Goal: Transaction & Acquisition: Purchase product/service

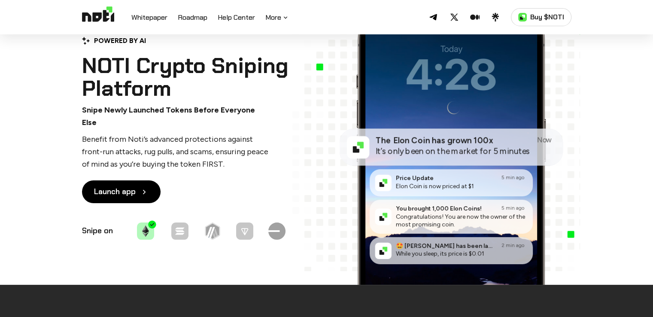
scroll to position [60, 0]
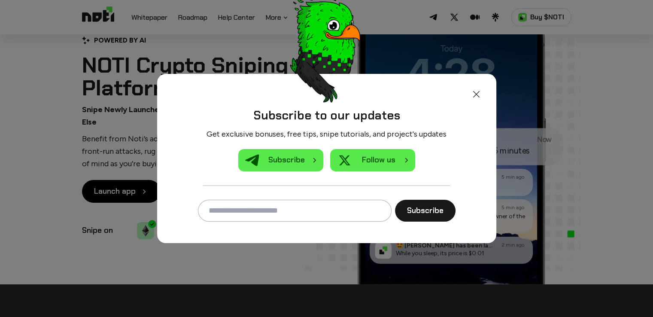
click at [476, 94] on img at bounding box center [476, 94] width 10 height 10
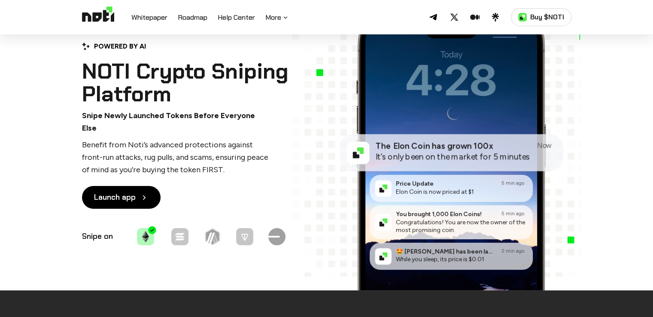
scroll to position [53, 0]
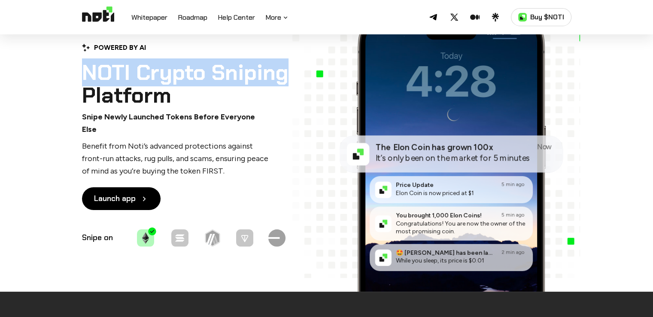
drag, startPoint x: 75, startPoint y: 82, endPoint x: 285, endPoint y: 79, distance: 209.9
click at [285, 79] on div "POWERED BY AI NOTI Crypto Sniping Platform Snipe Newly Launched Tokens Before E…" at bounding box center [326, 145] width 506 height 293
copy h1 "NOTI Crypto Sniping"
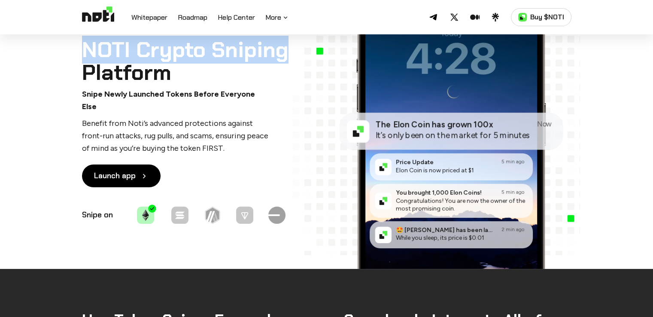
scroll to position [51, 0]
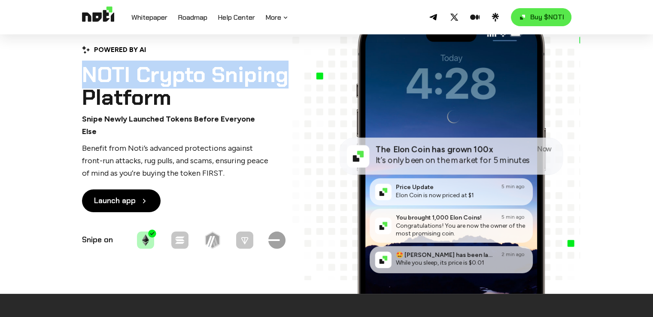
click at [543, 18] on link "Buy $NOTI" at bounding box center [541, 17] width 61 height 18
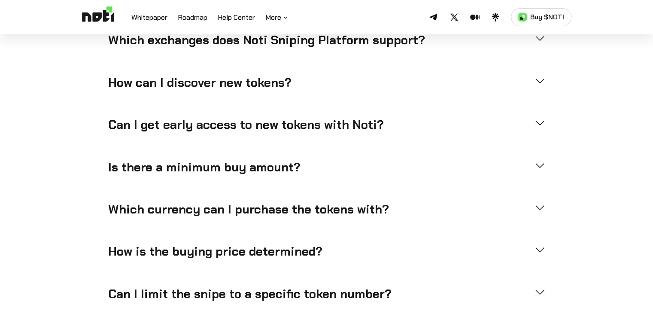
scroll to position [2376, 0]
click at [309, 117] on h4 "Can I get early access to new tokens with Noti?" at bounding box center [318, 124] width 420 height 15
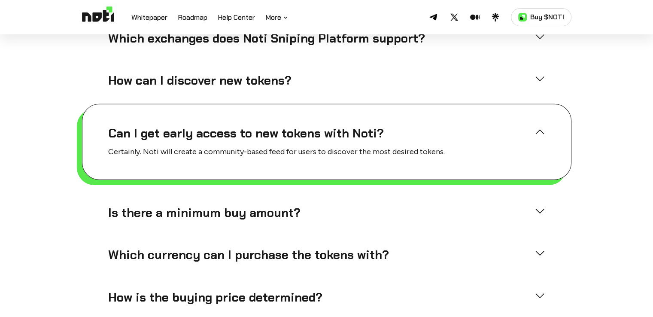
scroll to position [2323, 0]
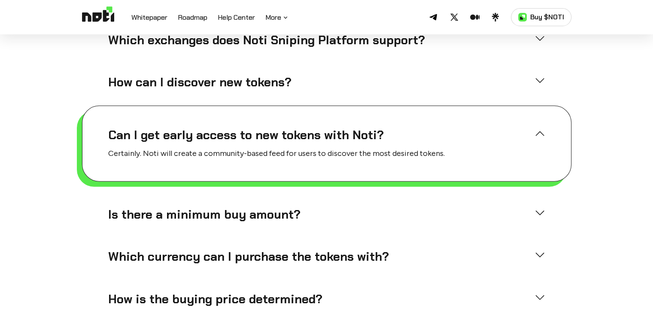
click at [309, 106] on div "Can I get early access to new tokens with Noti? Certainly. Noti will create a c…" at bounding box center [326, 144] width 489 height 76
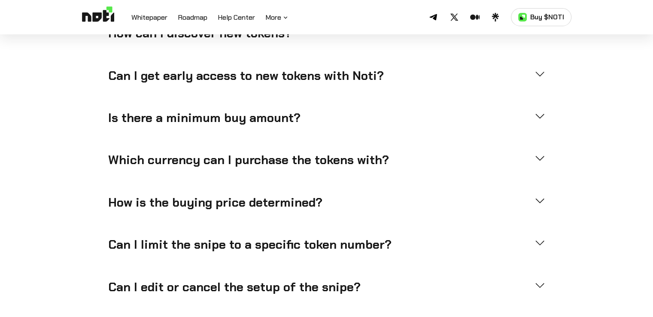
scroll to position [2366, 0]
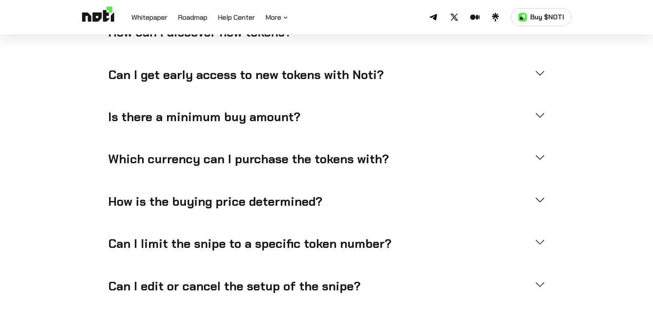
click at [248, 109] on h4 "Is there a minimum buy amount?" at bounding box center [318, 116] width 420 height 15
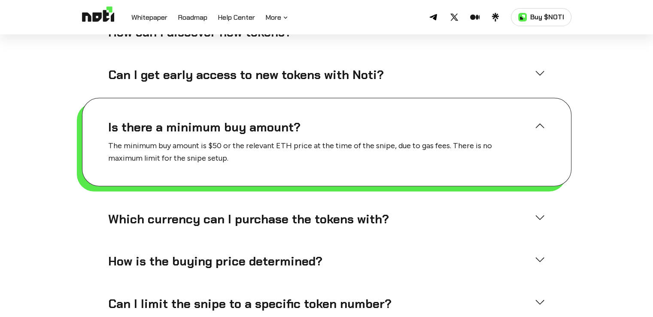
click at [248, 120] on h4 "Is there a minimum buy amount?" at bounding box center [318, 127] width 420 height 15
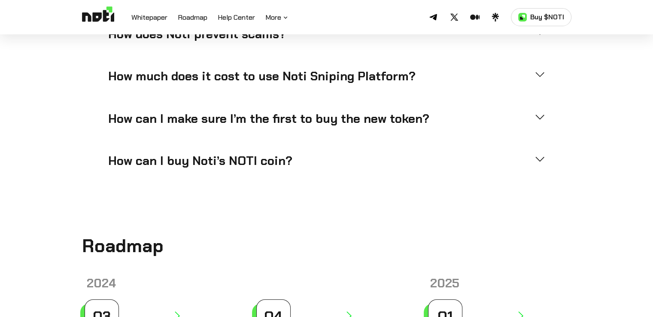
scroll to position [2661, 0]
